Goal: Task Accomplishment & Management: Complete application form

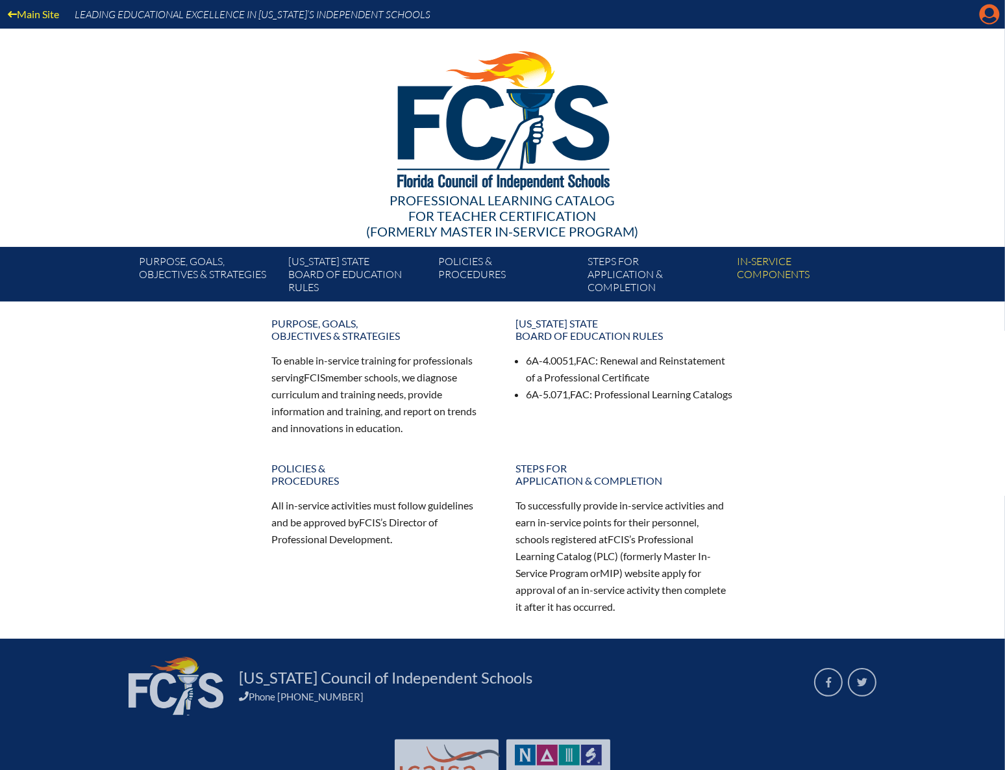
click at [983, 15] on icon at bounding box center [990, 15] width 20 height 20
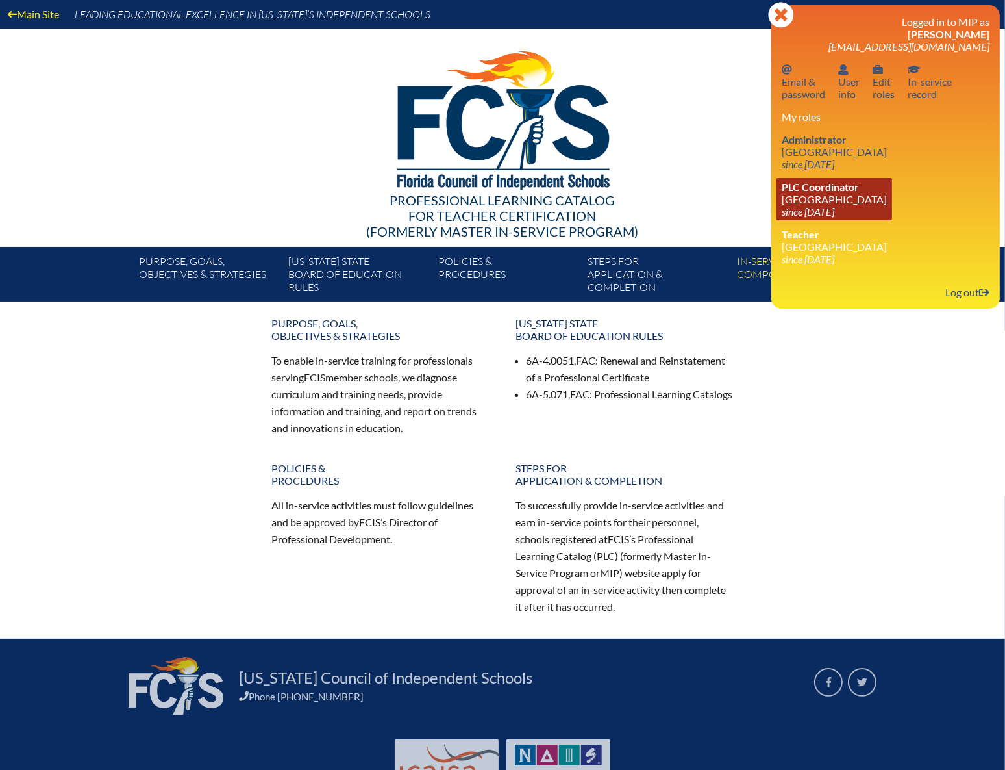
click at [814, 193] on link "PLC Coordinator NSU University School since 2023 Jul 1" at bounding box center [835, 199] width 116 height 42
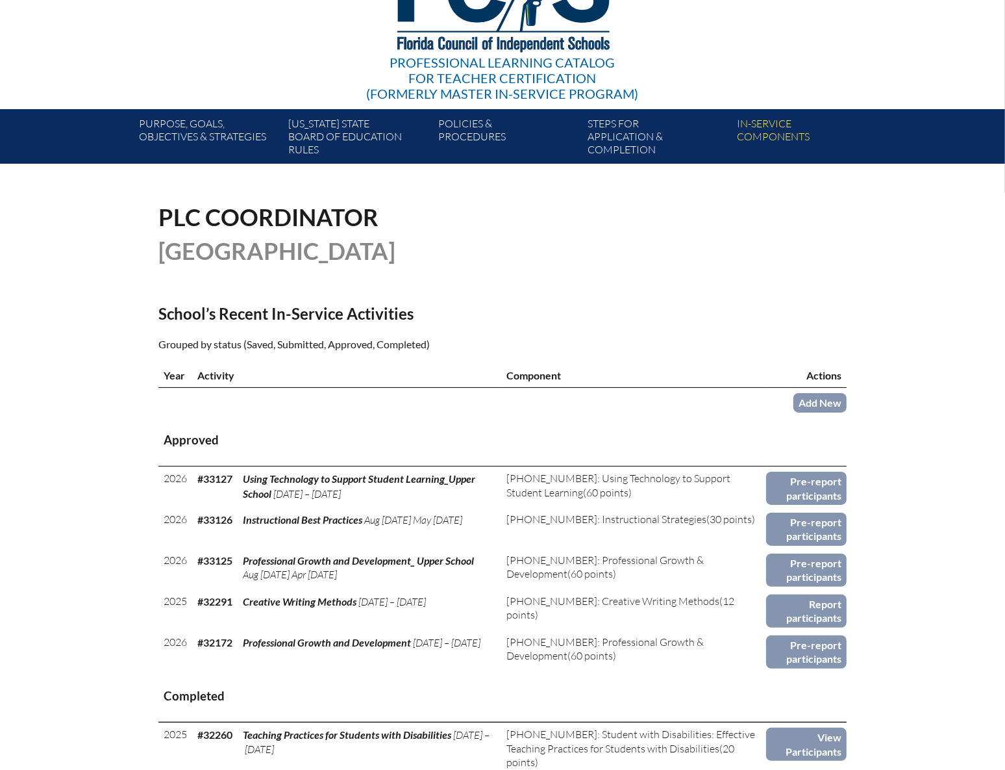
scroll to position [177, 0]
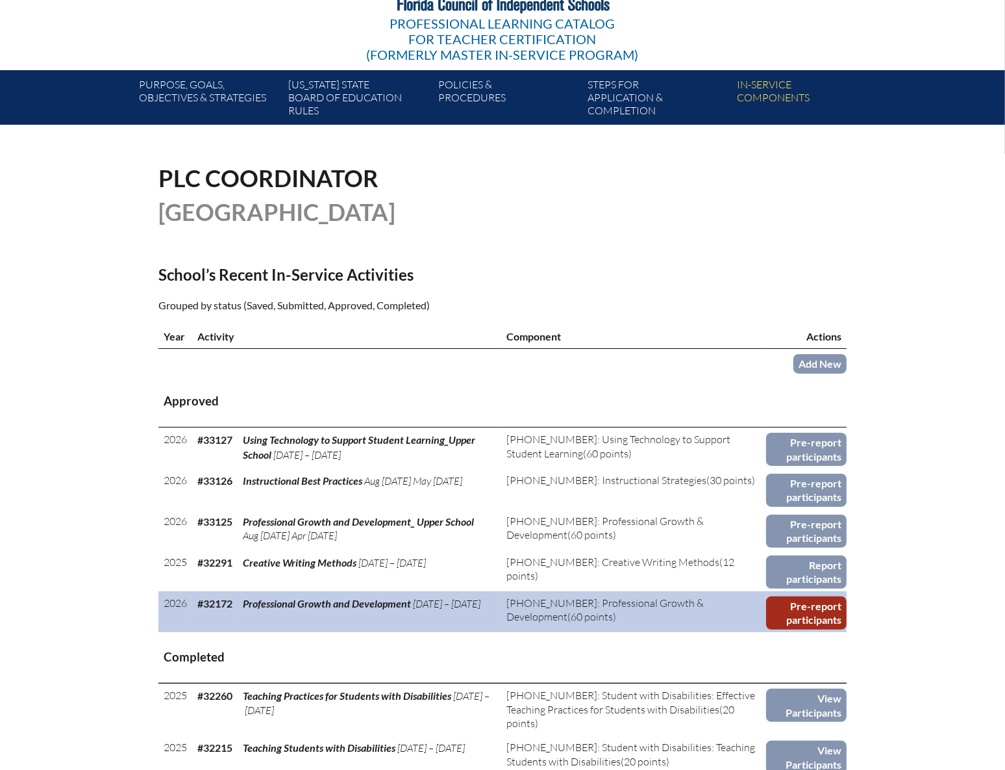
click at [807, 601] on link "Pre-report participants" at bounding box center [806, 612] width 81 height 33
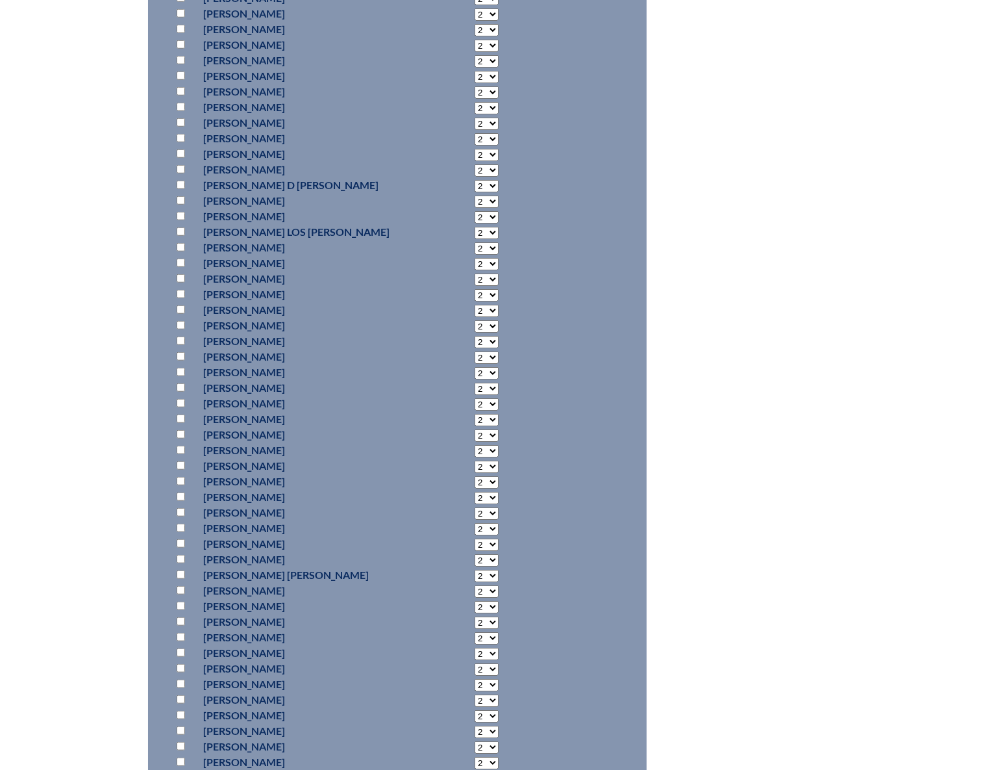
scroll to position [1299, 0]
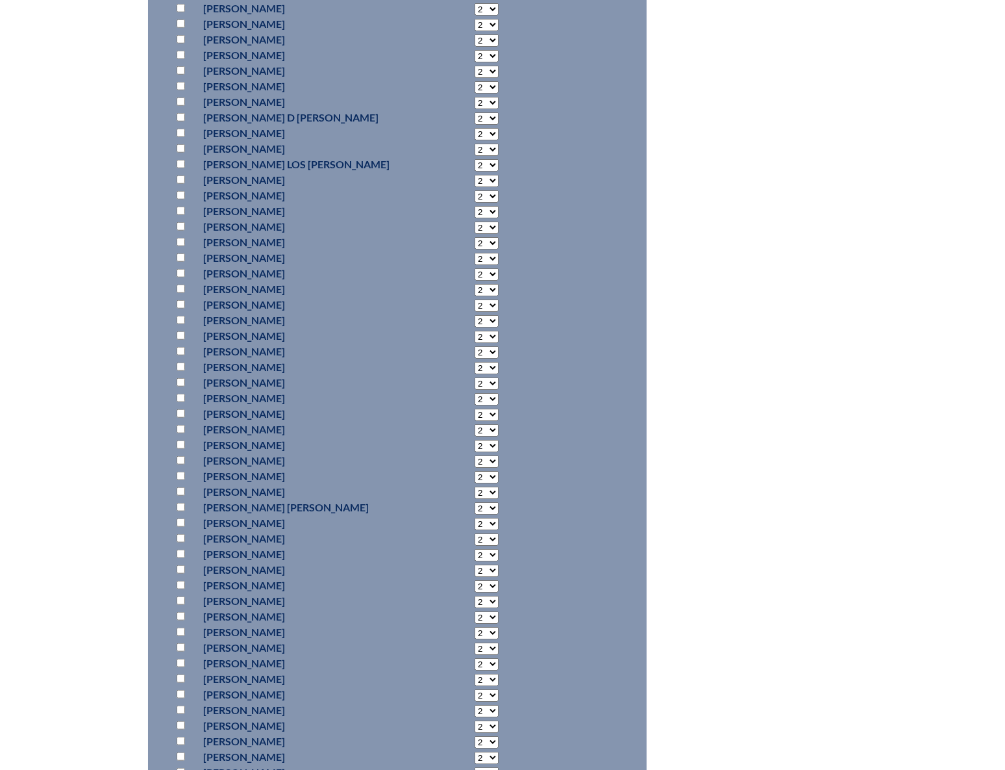
click at [181, 471] on input "checkbox" at bounding box center [181, 475] width 8 height 8
checkbox input "true"
select select "6"
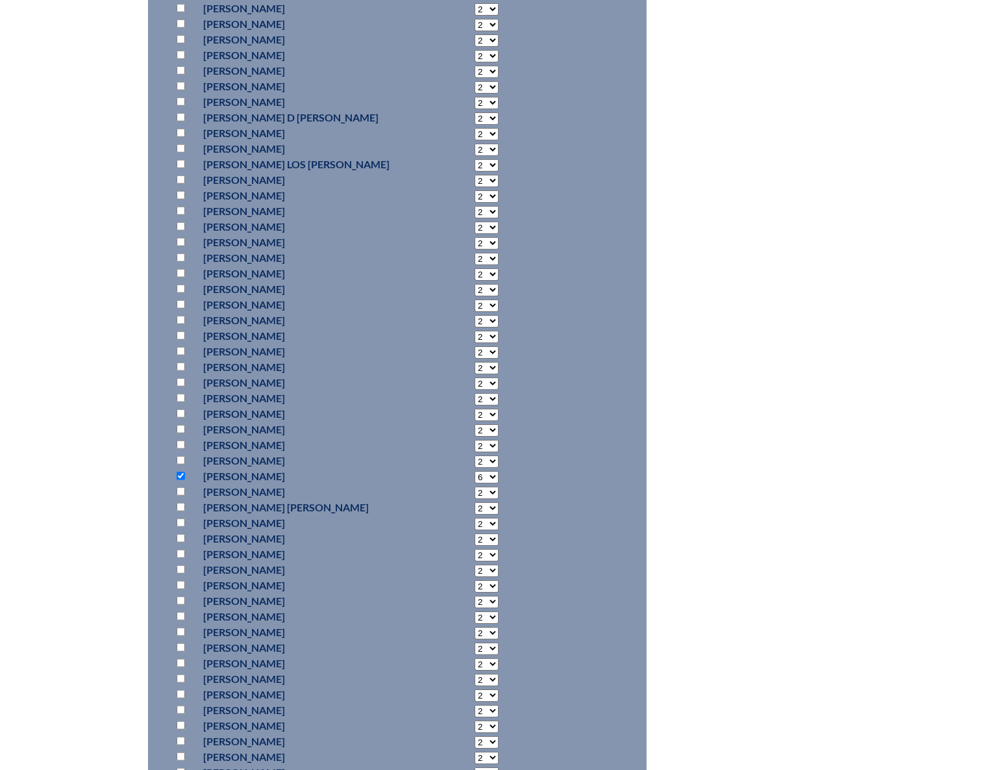
click at [697, 485] on div "professional-growth-and-development--686bf16e323f41.86559523 1 In-service Activ…" at bounding box center [502, 775] width 688 height 3463
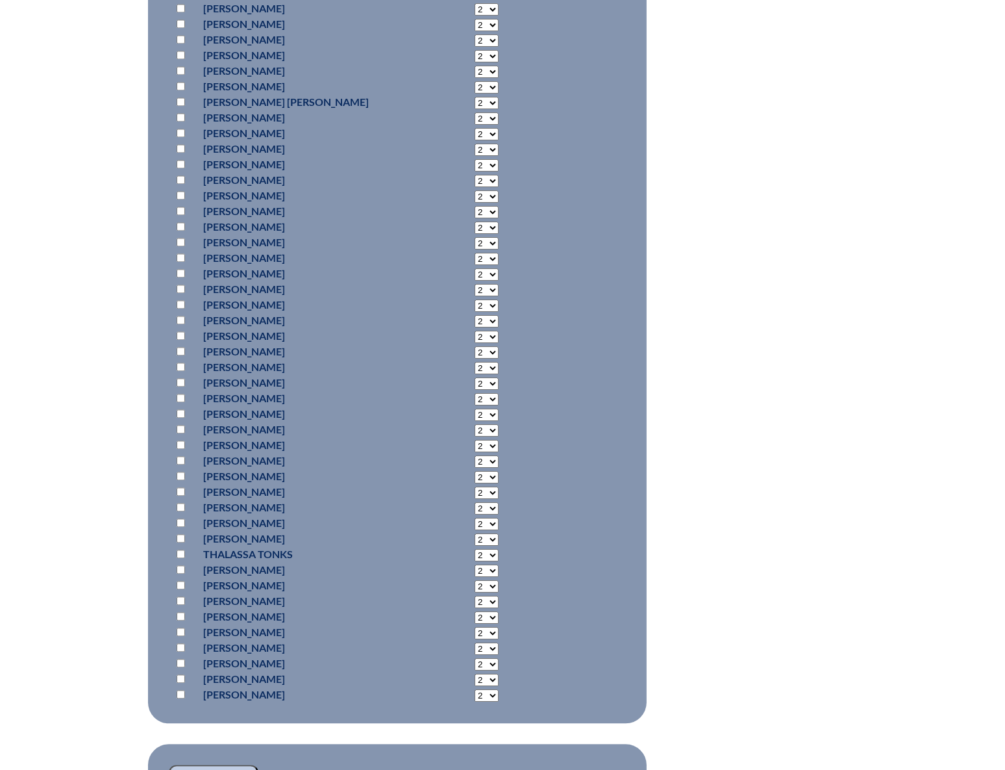
scroll to position [3070, 0]
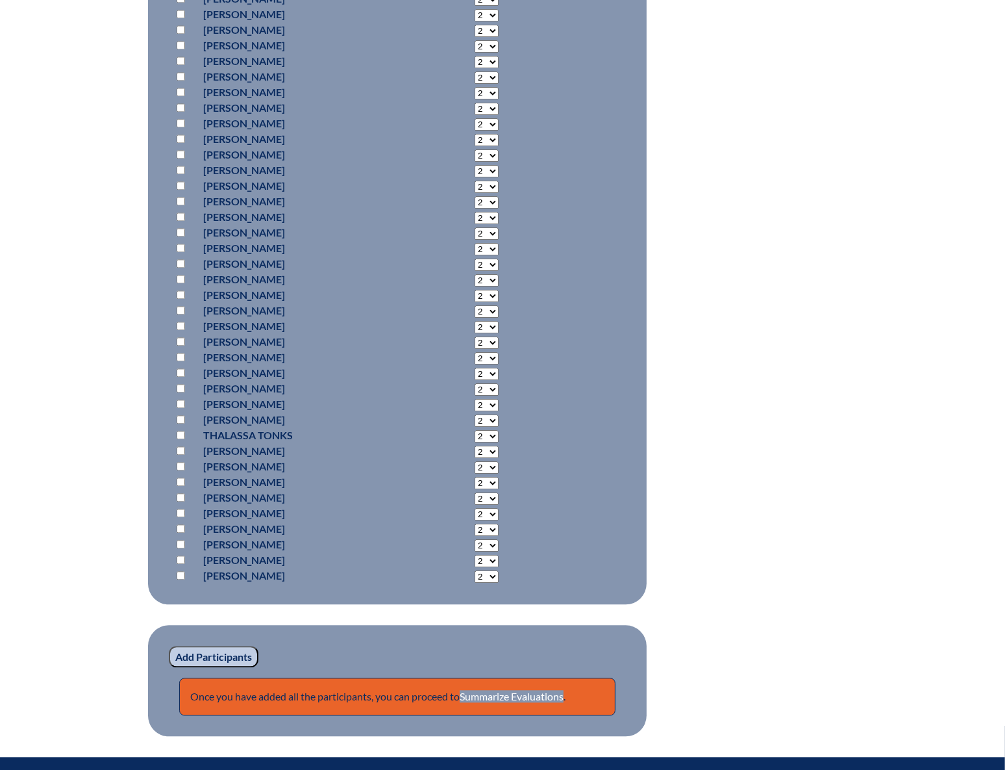
click at [201, 655] on input "Add Participants" at bounding box center [214, 657] width 90 height 22
